Goal: Complete application form

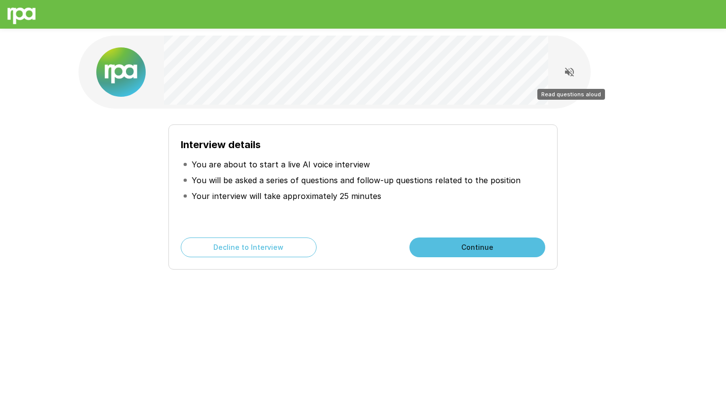
click at [564, 72] on icon "Read questions aloud" at bounding box center [570, 72] width 12 height 12
click at [480, 246] on button "Continue" at bounding box center [478, 248] width 136 height 20
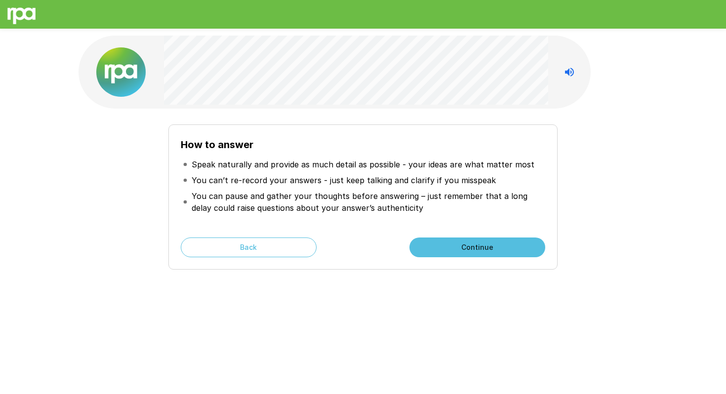
click at [468, 250] on button "Continue" at bounding box center [478, 248] width 136 height 20
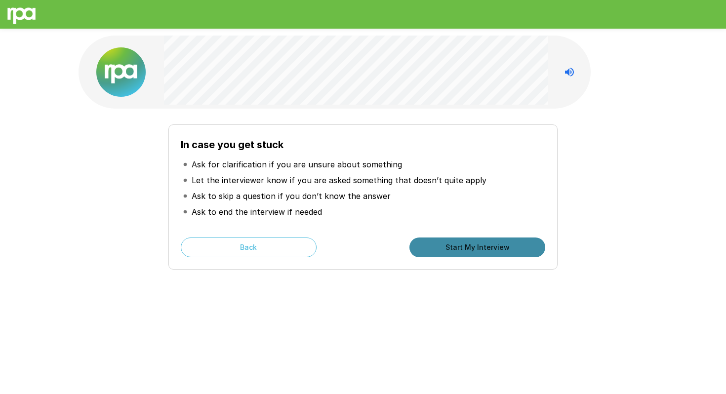
click at [477, 251] on button "Start My Interview" at bounding box center [478, 248] width 136 height 20
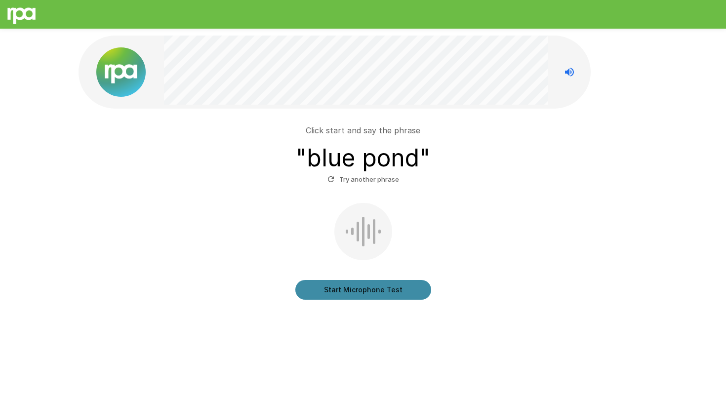
click at [371, 293] on button "Start Microphone Test" at bounding box center [363, 290] width 136 height 20
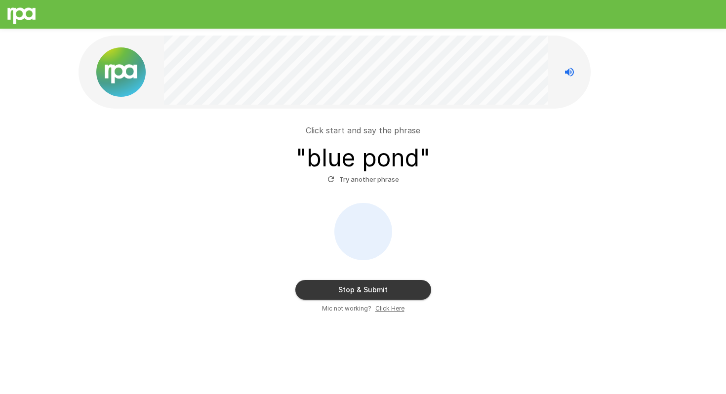
click at [371, 293] on button "Stop & Submit" at bounding box center [363, 290] width 136 height 20
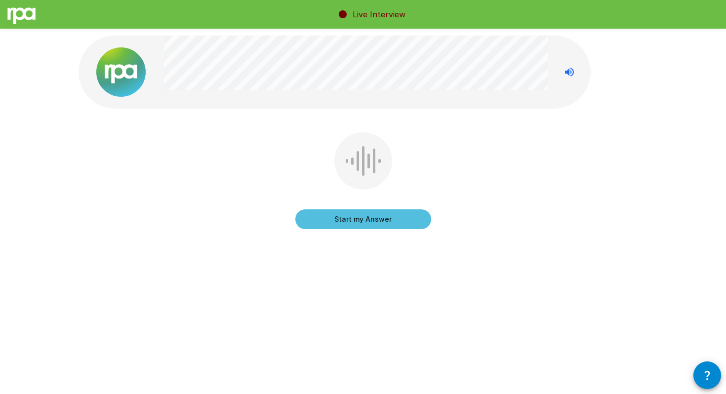
click at [356, 174] on div at bounding box center [364, 160] width 58 height 57
click at [371, 216] on button "Start my Answer" at bounding box center [363, 220] width 136 height 20
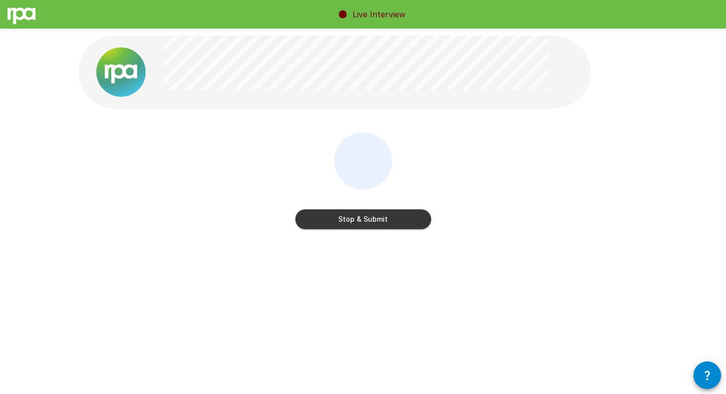
click at [371, 216] on button "Stop & Submit" at bounding box center [363, 220] width 136 height 20
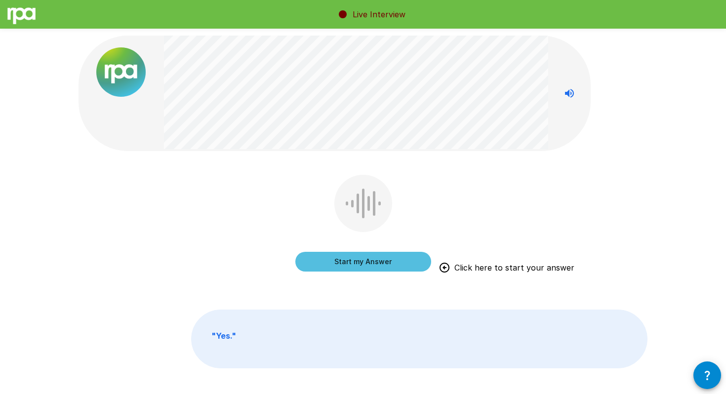
click at [359, 259] on button "Start my Answer" at bounding box center [363, 262] width 136 height 20
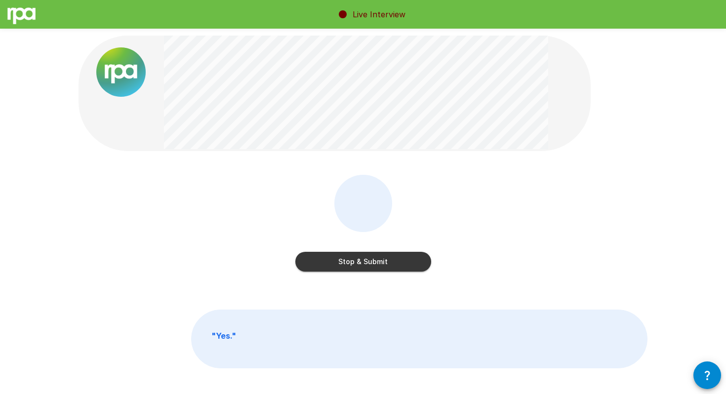
click at [359, 259] on button "Stop & Submit" at bounding box center [363, 262] width 136 height 20
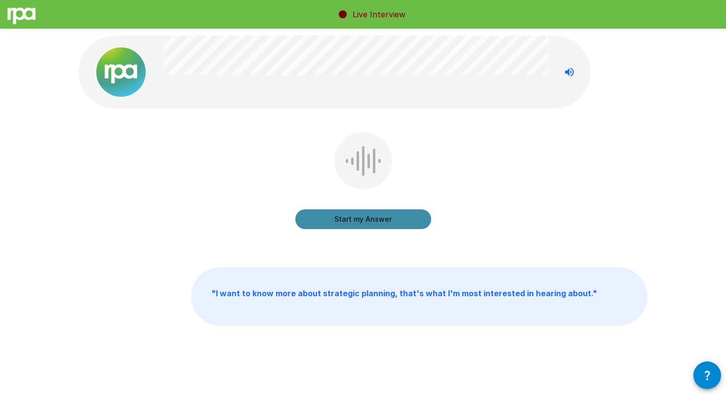
click at [351, 219] on button "Start my Answer" at bounding box center [363, 220] width 136 height 20
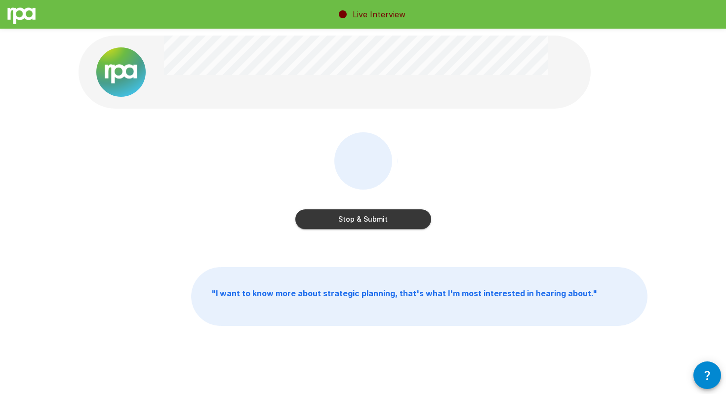
click at [351, 219] on button "Stop & Submit" at bounding box center [363, 220] width 136 height 20
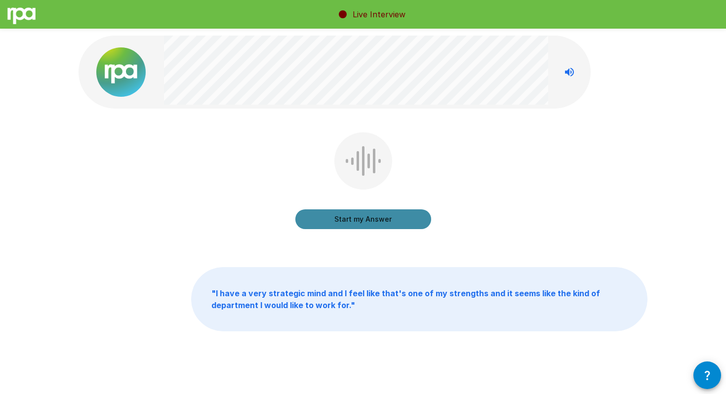
click at [351, 219] on button "Start my Answer" at bounding box center [363, 220] width 136 height 20
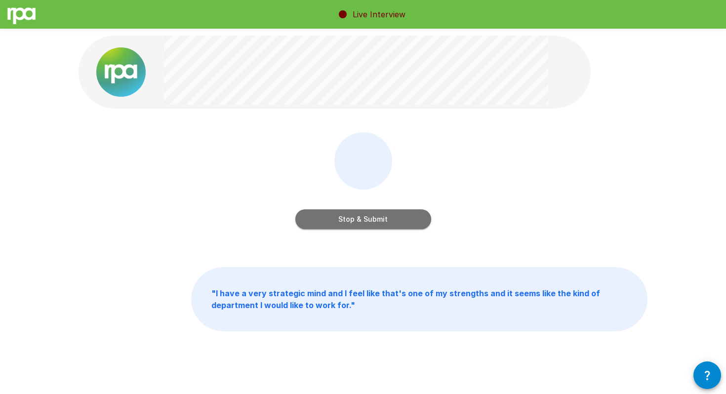
click at [351, 219] on button "Stop & Submit" at bounding box center [363, 220] width 136 height 20
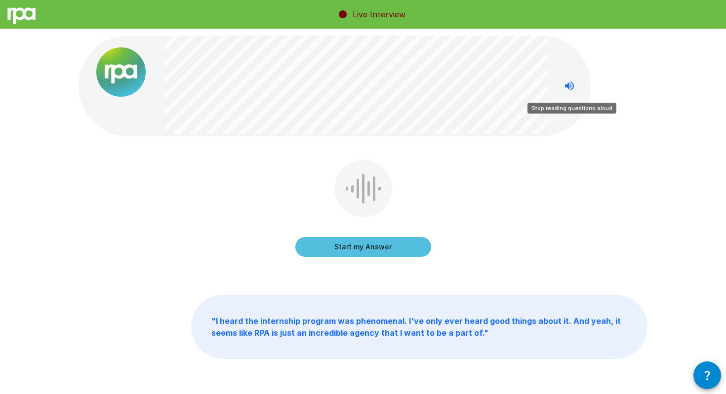
click at [568, 88] on icon "Stop reading questions aloud" at bounding box center [570, 86] width 12 height 12
click at [394, 241] on button "Start my Answer" at bounding box center [363, 247] width 136 height 20
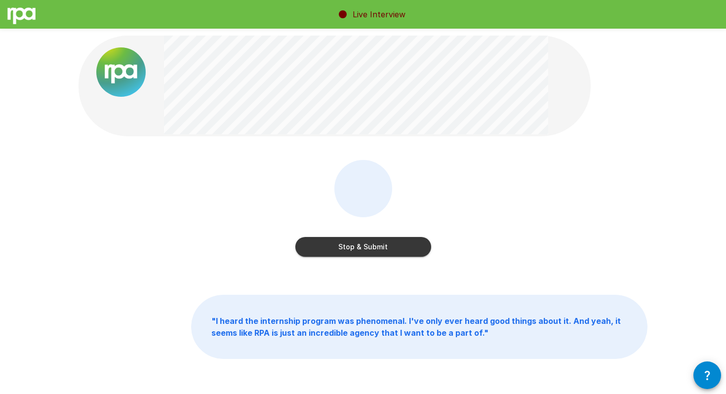
click at [350, 246] on button "Stop & Submit" at bounding box center [363, 247] width 136 height 20
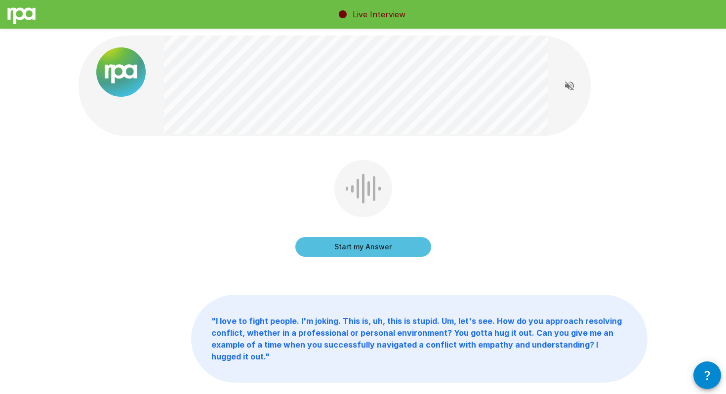
click at [373, 246] on button "Start my Answer" at bounding box center [363, 247] width 136 height 20
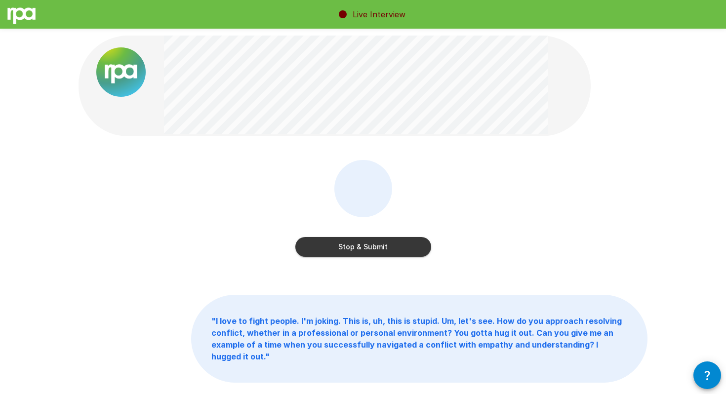
click at [394, 252] on button "Stop & Submit" at bounding box center [363, 247] width 136 height 20
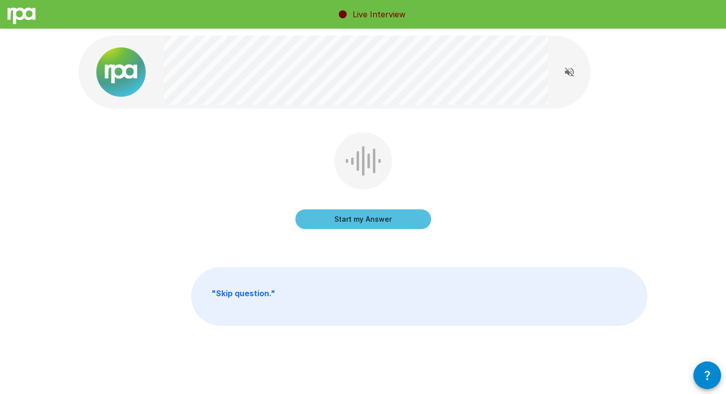
click at [398, 220] on button "Start my Answer" at bounding box center [363, 220] width 136 height 20
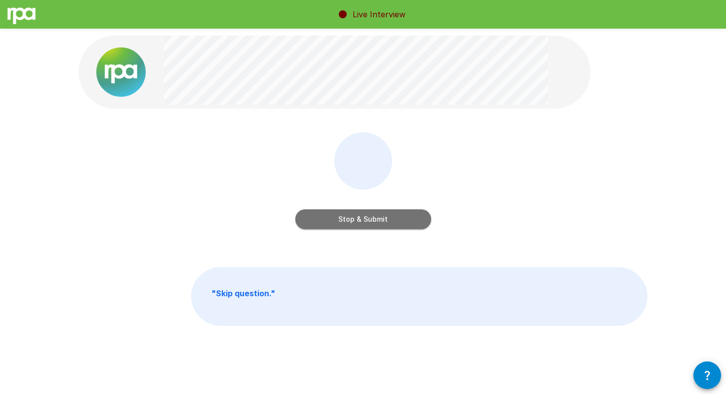
click at [407, 220] on button "Stop & Submit" at bounding box center [363, 220] width 136 height 20
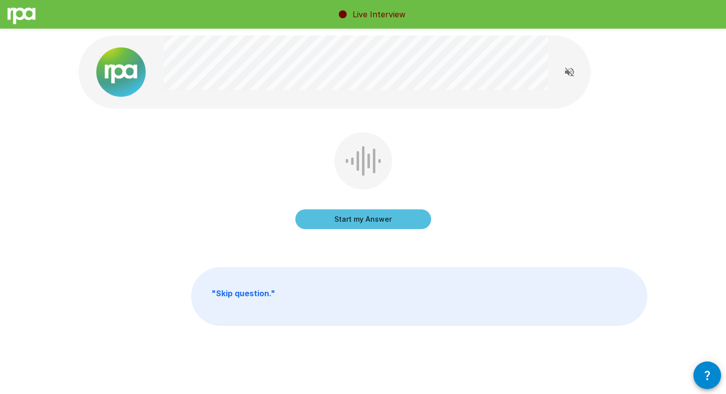
click at [407, 220] on button "Start my Answer" at bounding box center [363, 220] width 136 height 20
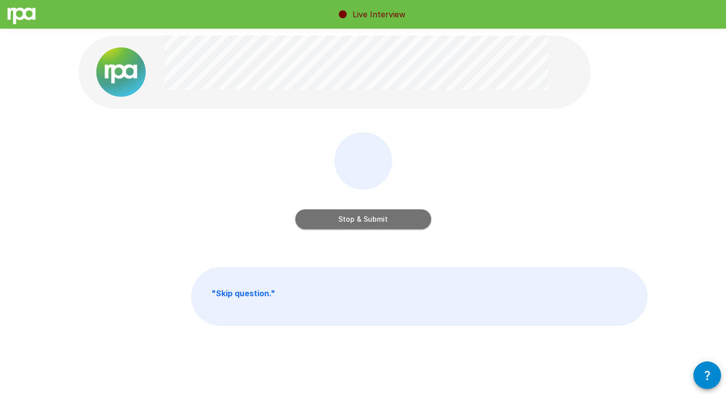
click at [407, 220] on button "Stop & Submit" at bounding box center [363, 220] width 136 height 20
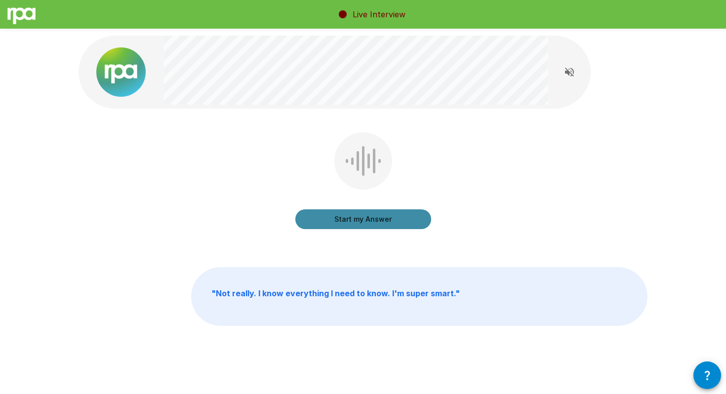
click at [407, 220] on button "Start my Answer" at bounding box center [363, 220] width 136 height 20
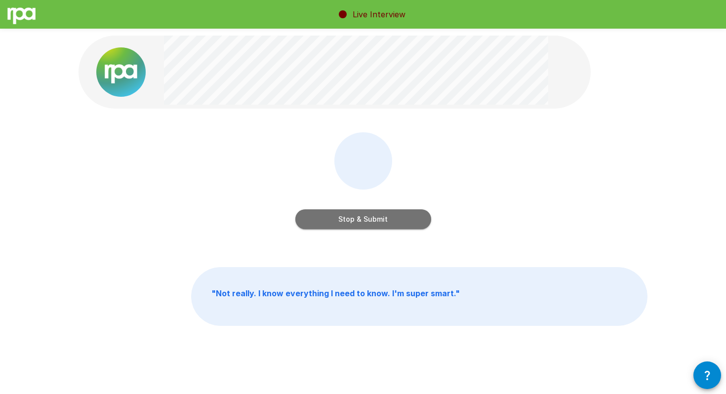
click at [407, 220] on button "Stop & Submit" at bounding box center [363, 220] width 136 height 20
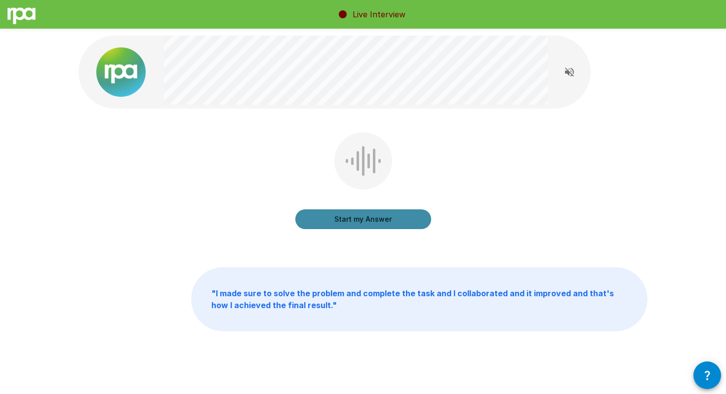
click at [407, 220] on button "Start my Answer" at bounding box center [363, 220] width 136 height 20
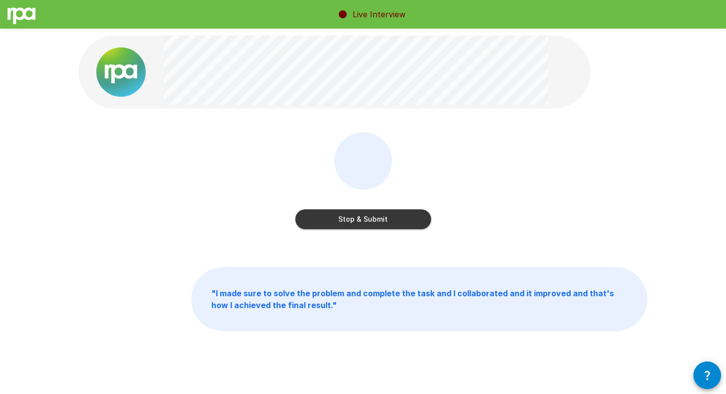
click at [407, 220] on button "Stop & Submit" at bounding box center [363, 220] width 136 height 20
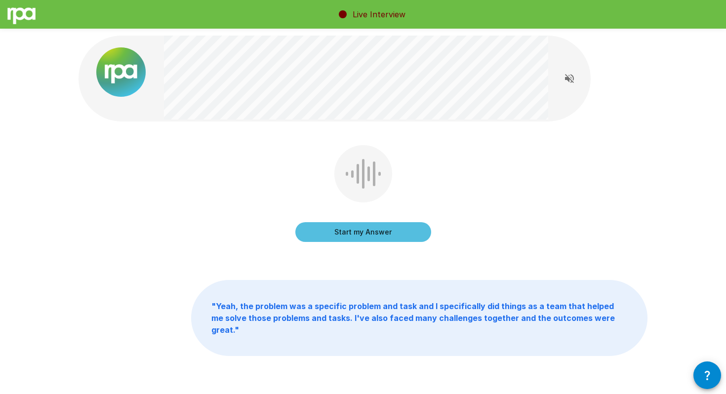
click at [392, 235] on button "Start my Answer" at bounding box center [363, 232] width 136 height 20
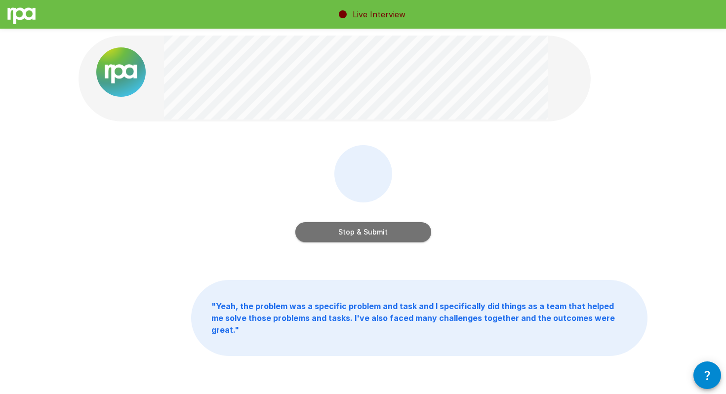
click at [392, 234] on button "Stop & Submit" at bounding box center [363, 232] width 136 height 20
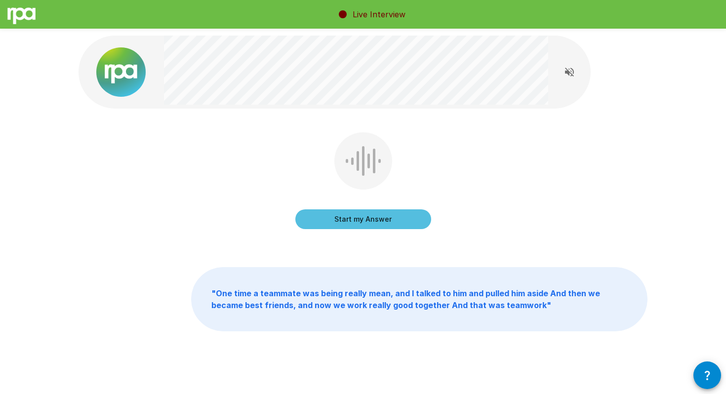
click at [386, 224] on button "Start my Answer" at bounding box center [363, 220] width 136 height 20
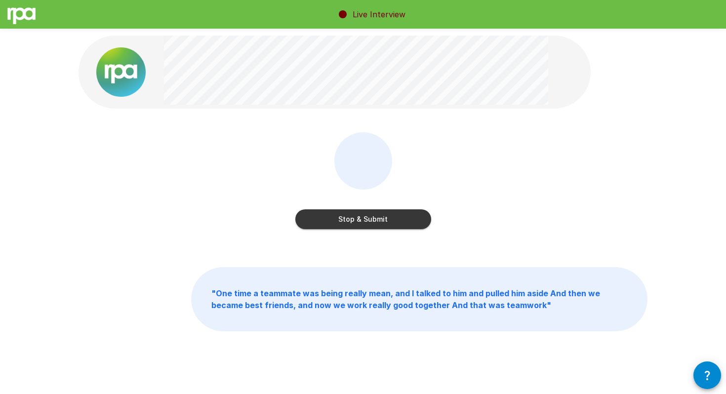
click at [386, 224] on button "Stop & Submit" at bounding box center [363, 220] width 136 height 20
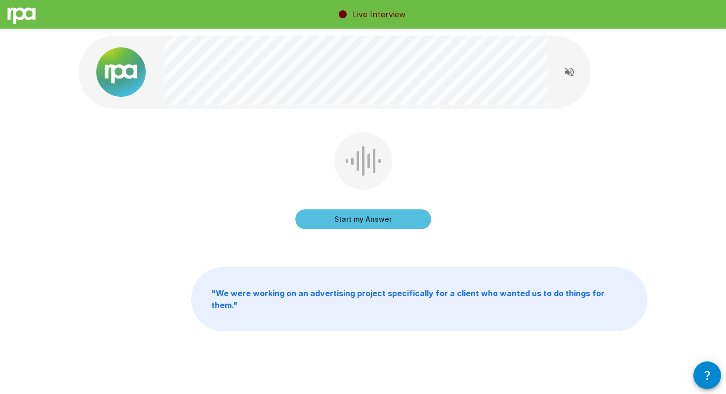
click at [384, 220] on button "Start my Answer" at bounding box center [363, 220] width 136 height 20
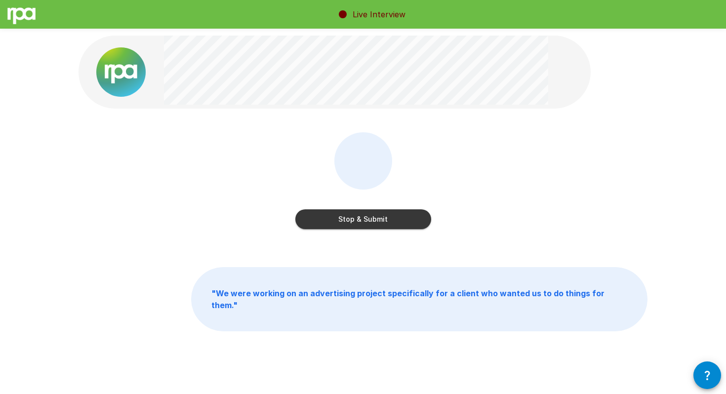
click at [384, 220] on button "Stop & Submit" at bounding box center [363, 220] width 136 height 20
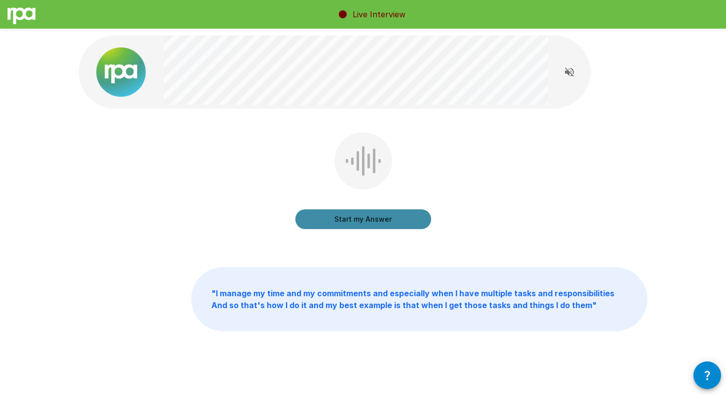
click at [384, 220] on button "Start my Answer" at bounding box center [363, 220] width 136 height 20
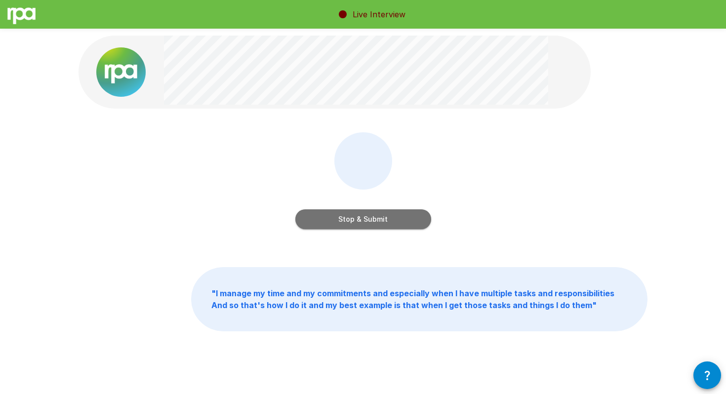
click at [384, 220] on button "Stop & Submit" at bounding box center [363, 220] width 136 height 20
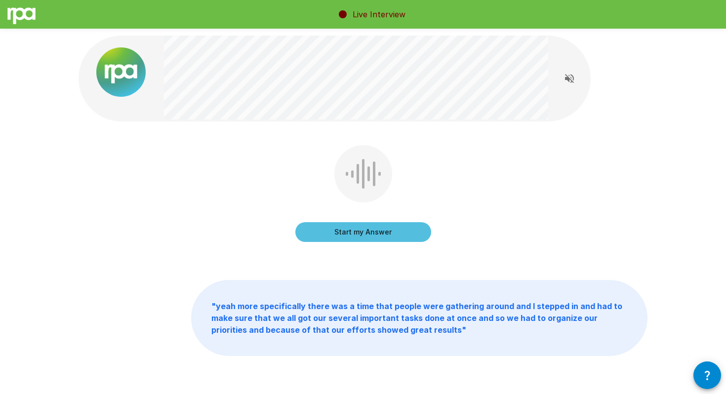
click at [384, 220] on div "Start my Answer" at bounding box center [363, 223] width 136 height 40
click at [381, 234] on button "Start my Answer" at bounding box center [363, 232] width 136 height 20
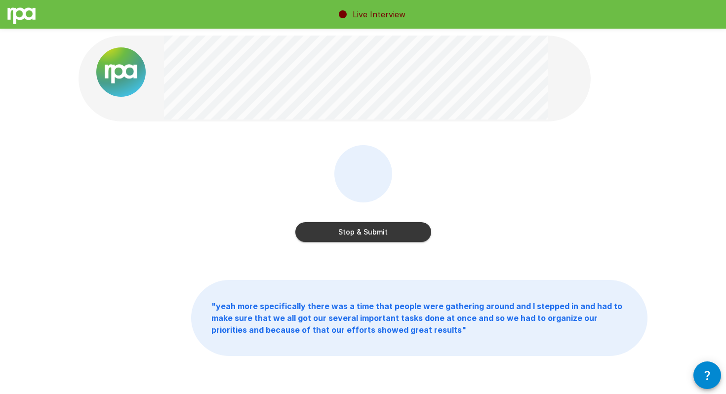
click at [381, 234] on button "Stop & Submit" at bounding box center [363, 232] width 136 height 20
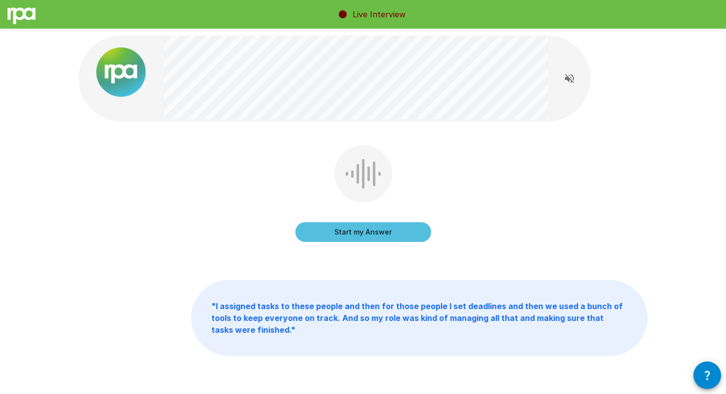
click at [381, 234] on button "Start my Answer" at bounding box center [363, 232] width 136 height 20
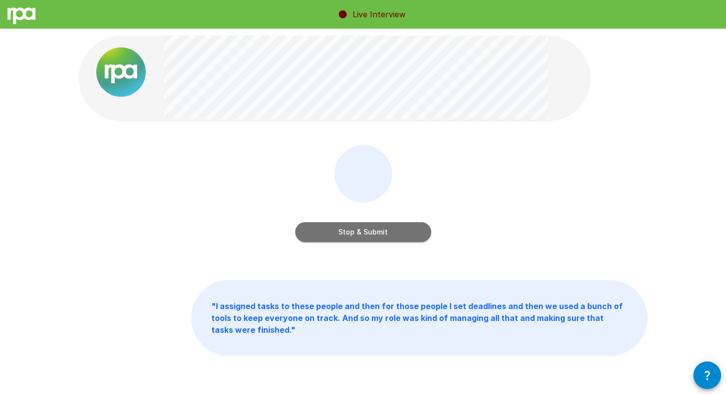
click at [381, 234] on button "Stop & Submit" at bounding box center [363, 232] width 136 height 20
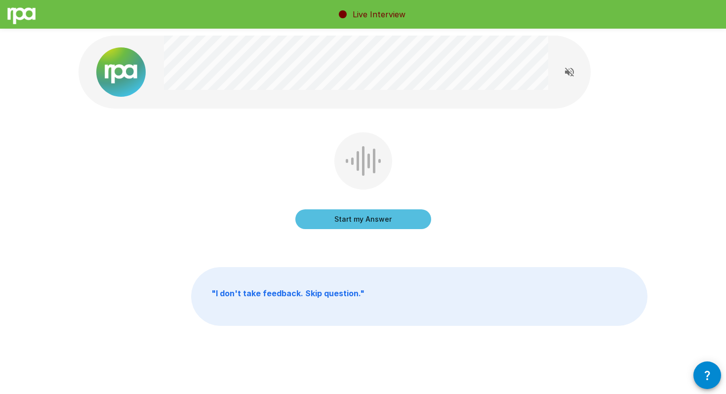
click at [372, 221] on button "Start my Answer" at bounding box center [363, 220] width 136 height 20
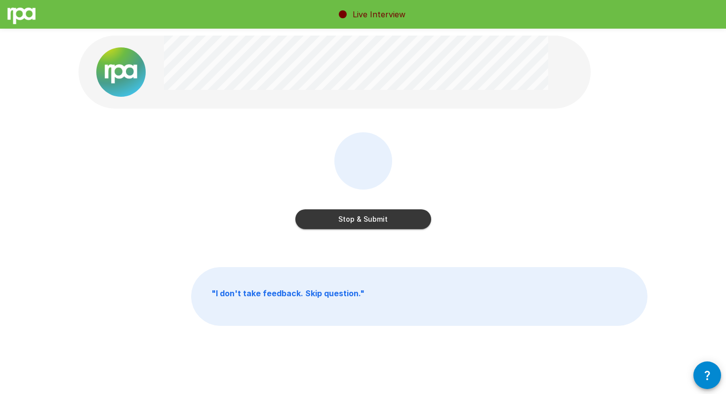
click at [372, 221] on button "Stop & Submit" at bounding box center [363, 220] width 136 height 20
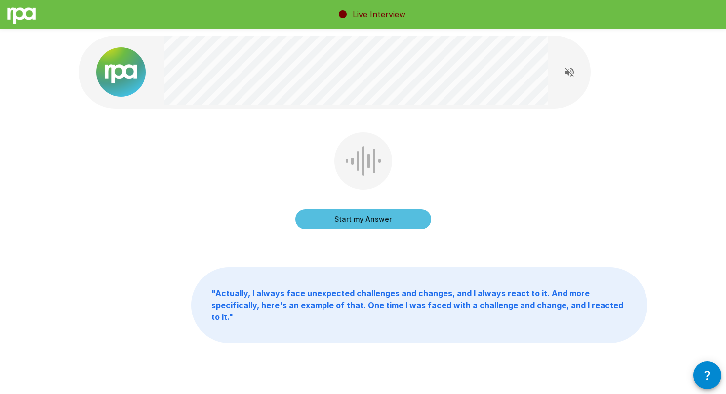
click at [372, 221] on button "Start my Answer" at bounding box center [363, 220] width 136 height 20
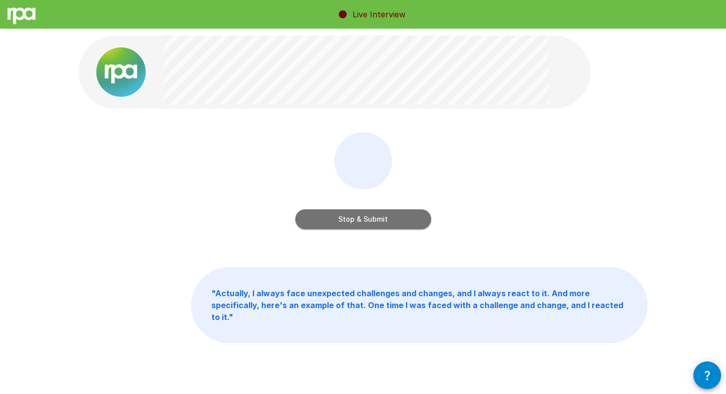
click at [371, 223] on button "Stop & Submit" at bounding box center [363, 220] width 136 height 20
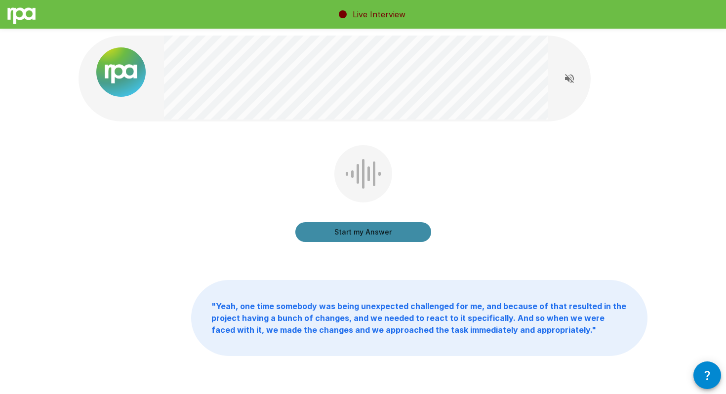
click at [371, 223] on button "Start my Answer" at bounding box center [363, 232] width 136 height 20
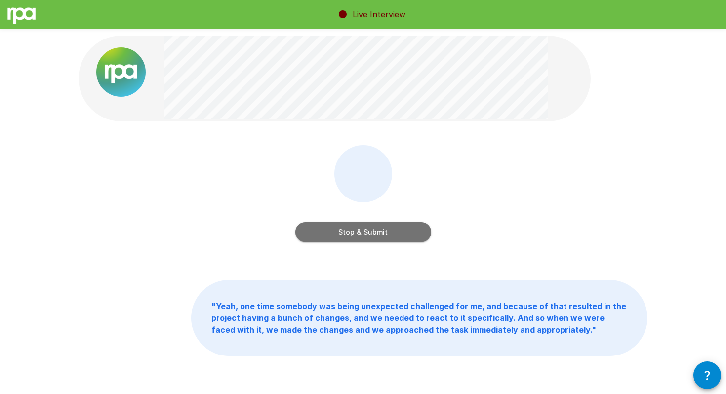
click at [370, 230] on button "Stop & Submit" at bounding box center [363, 232] width 136 height 20
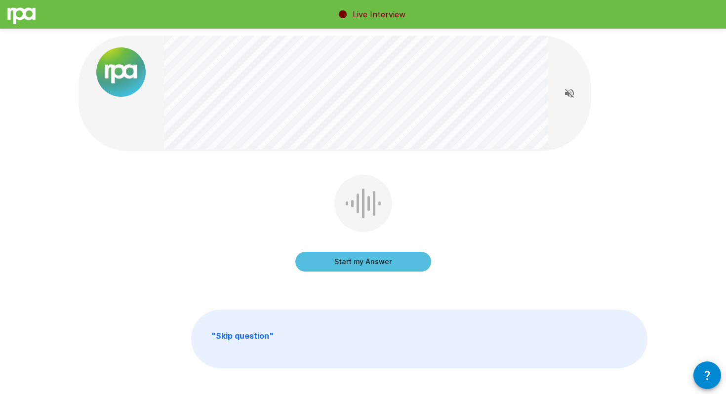
click at [372, 257] on button "Start my Answer" at bounding box center [363, 262] width 136 height 20
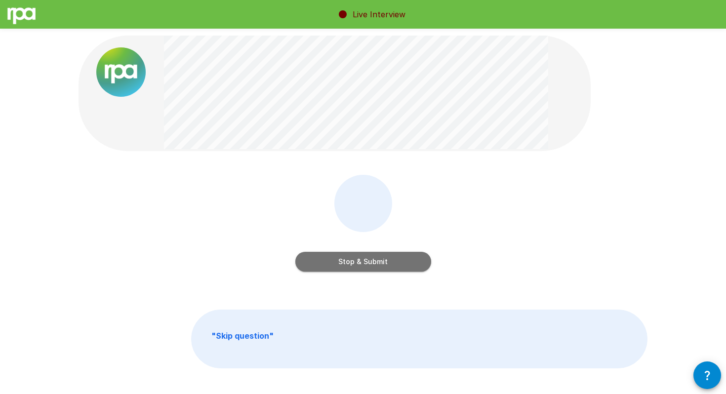
click at [372, 257] on button "Stop & Submit" at bounding box center [363, 262] width 136 height 20
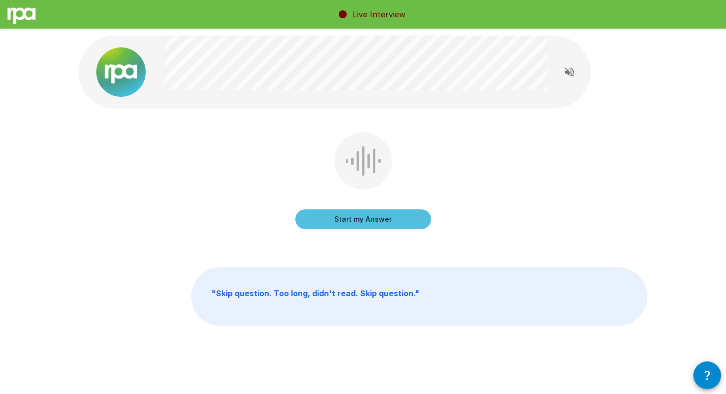
click at [363, 225] on button "Start my Answer" at bounding box center [363, 220] width 136 height 20
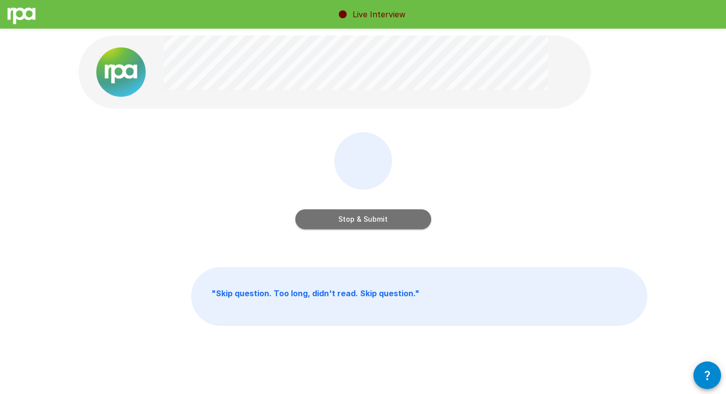
click at [363, 225] on button "Stop & Submit" at bounding box center [363, 220] width 136 height 20
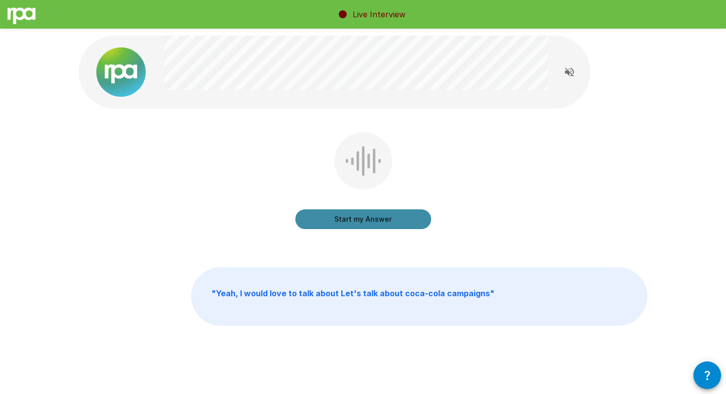
click at [363, 225] on button "Start my Answer" at bounding box center [363, 220] width 136 height 20
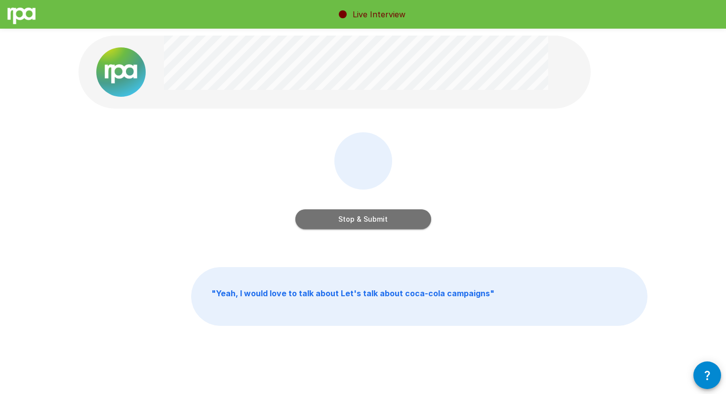
click at [363, 225] on button "Stop & Submit" at bounding box center [363, 220] width 136 height 20
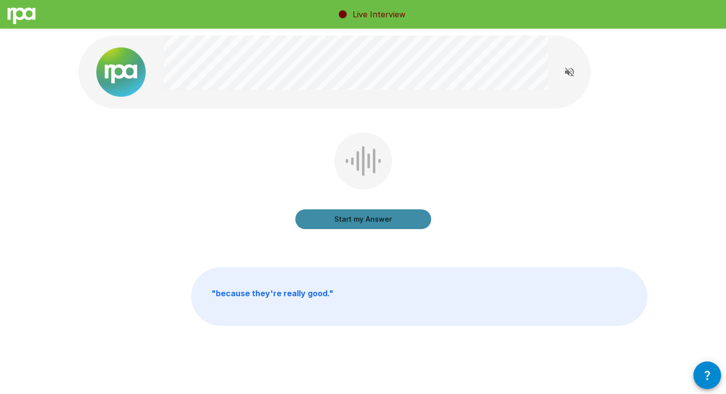
click at [363, 223] on button "Start my Answer" at bounding box center [363, 220] width 136 height 20
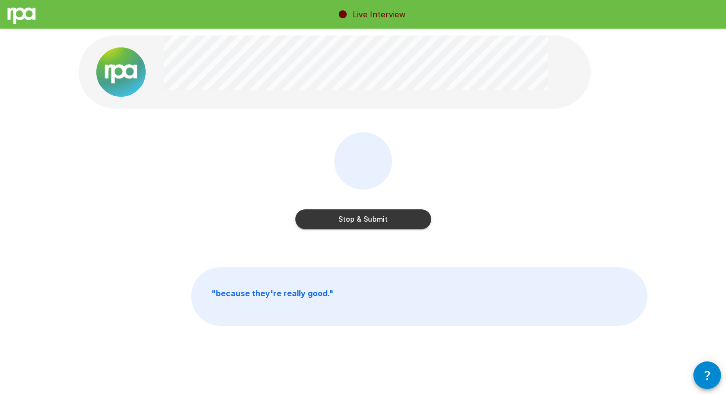
click at [363, 223] on button "Stop & Submit" at bounding box center [363, 220] width 136 height 20
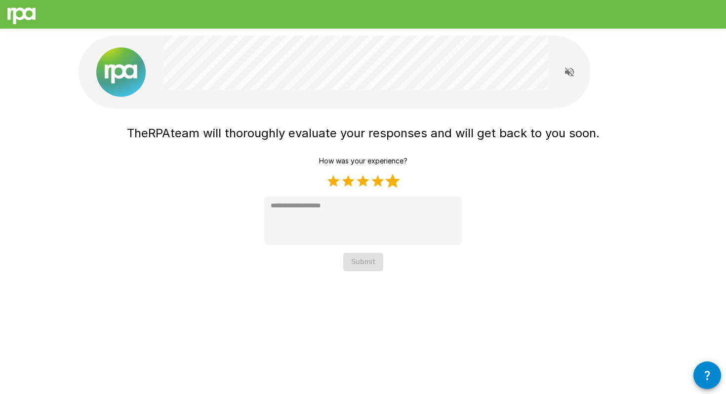
click at [393, 183] on label "5 Stars" at bounding box center [392, 181] width 15 height 15
type textarea "*"
click at [367, 265] on button "Submit" at bounding box center [363, 262] width 40 height 18
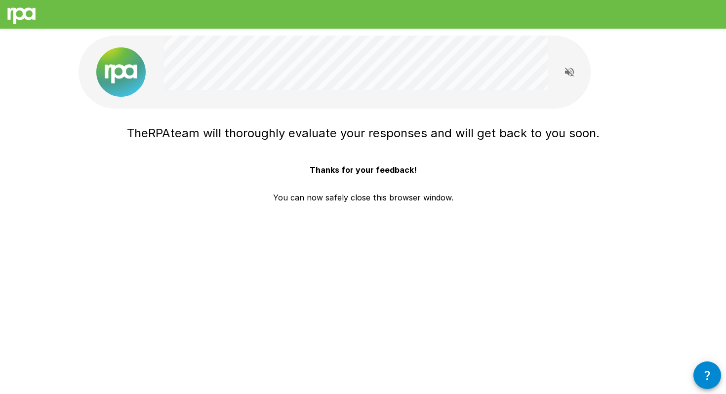
click at [359, 175] on p "Thanks for your feedback!" at bounding box center [363, 166] width 107 height 20
